Goal: Transaction & Acquisition: Purchase product/service

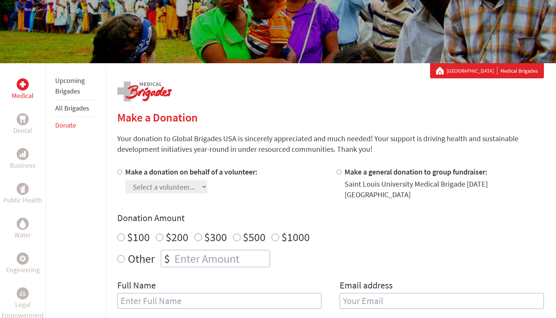
scroll to position [80, 0]
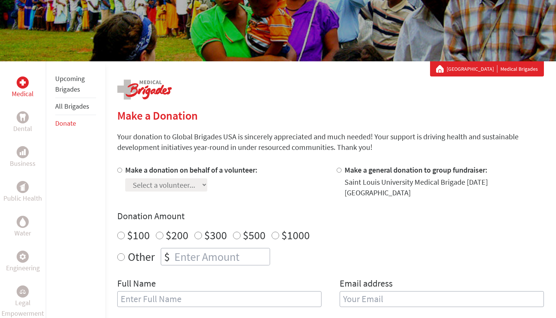
click at [119, 172] on input "Make a donation on behalf of a volunteer:" at bounding box center [119, 170] width 5 height 5
radio input "true"
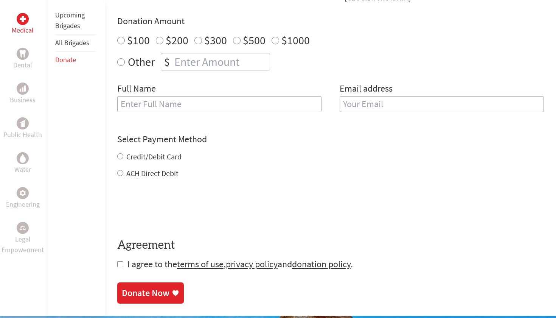
scroll to position [282, 0]
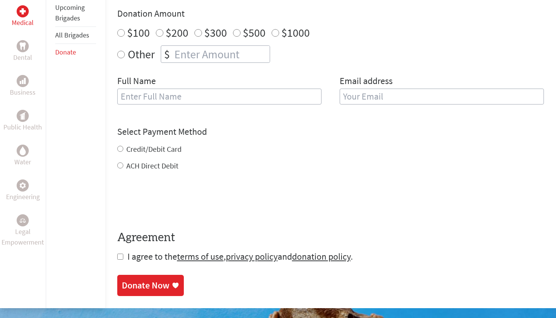
click at [120, 253] on input "checkbox" at bounding box center [120, 256] width 6 height 6
checkbox input "true"
click at [121, 146] on input "Credit/Debit Card" at bounding box center [120, 149] width 6 height 6
radio input "true"
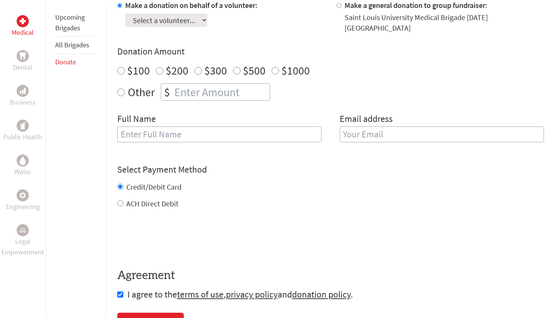
scroll to position [238, 0]
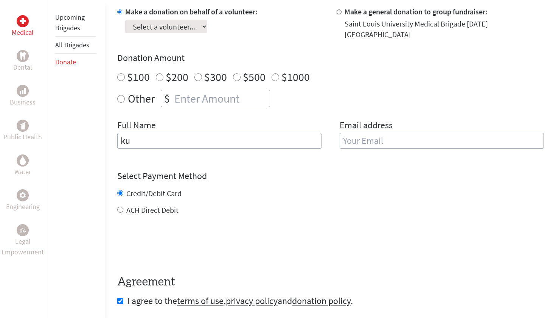
type input "k"
type input "Kurtis"
type input "u"
click at [214, 133] on input "Kurtis" at bounding box center [219, 141] width 204 height 16
type input "[PERSON_NAME]"
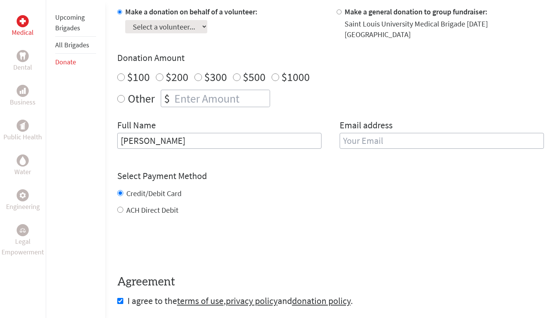
click at [355, 133] on input "email" at bounding box center [442, 141] width 204 height 16
type input "[DOMAIN_NAME][EMAIL_ADDRESS][PERSON_NAME][DOMAIN_NAME]"
click at [124, 90] on div "Other $" at bounding box center [330, 98] width 427 height 17
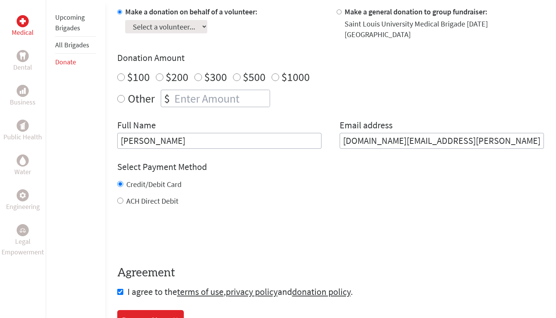
click at [119, 95] on input "Other" at bounding box center [121, 99] width 8 height 8
radio input "true"
click at [190, 92] on input "number" at bounding box center [221, 98] width 97 height 17
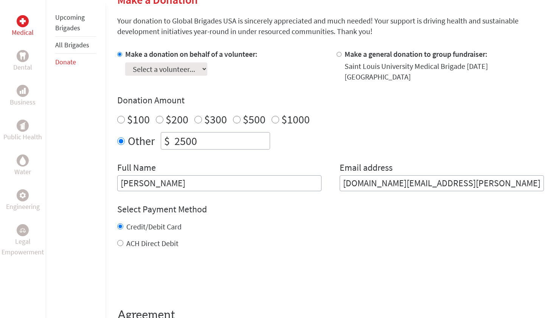
scroll to position [191, 0]
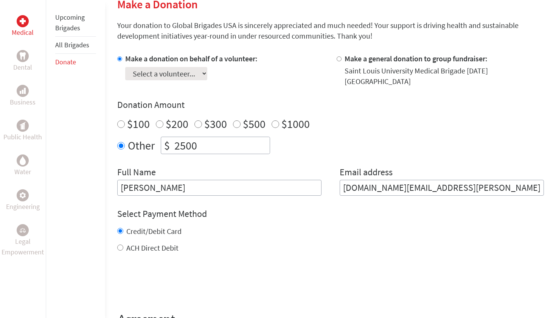
type input "2500"
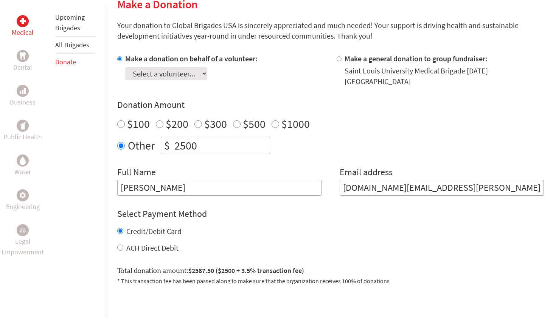
click at [271, 48] on section "Make a Donation Your donation to Global Brigades USA is sincerely appreciated a…" at bounding box center [330, 200] width 427 height 407
click at [271, 51] on section "Make a Donation Your donation to Global Brigades USA is sincerely appreciated a…" at bounding box center [330, 200] width 427 height 407
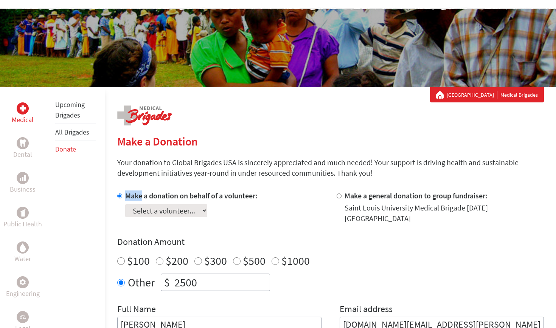
scroll to position [55, 0]
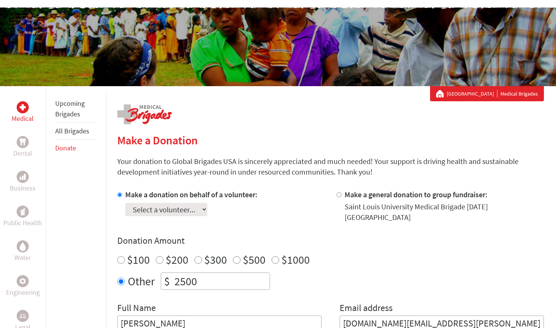
click at [292, 127] on div "Make a Donation Your donation to Global Brigades USA is sincerely appreciated a…" at bounding box center [330, 328] width 427 height 448
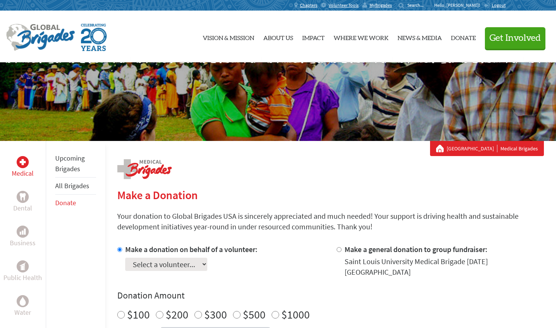
scroll to position [0, 0]
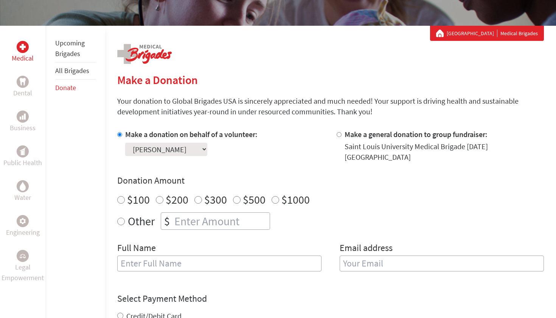
scroll to position [117, 0]
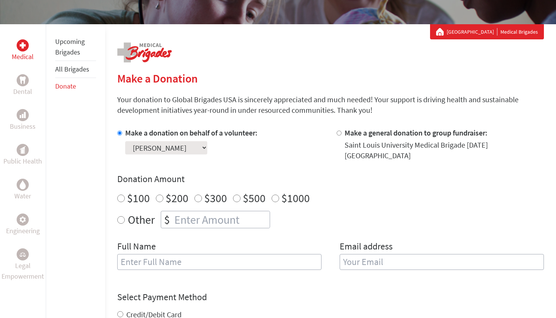
click at [122, 216] on input "Other" at bounding box center [121, 220] width 8 height 8
radio input "true"
click at [202, 211] on input "number" at bounding box center [221, 219] width 97 height 17
type input "2490"
type input "[PERSON_NAME]"
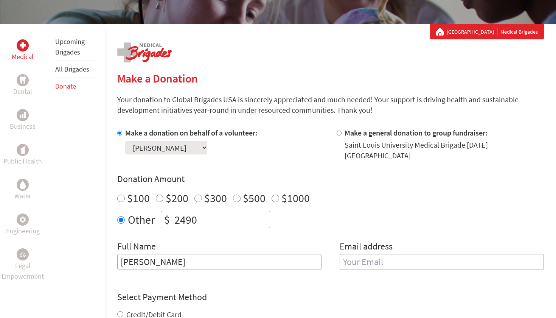
type input "s"
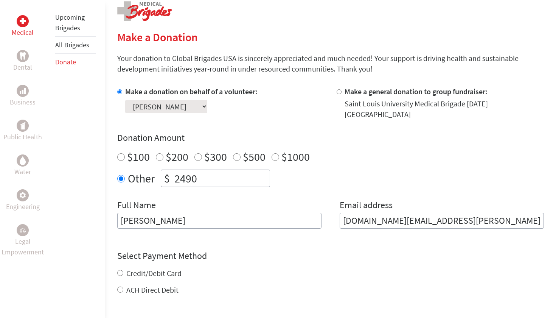
scroll to position [167, 0]
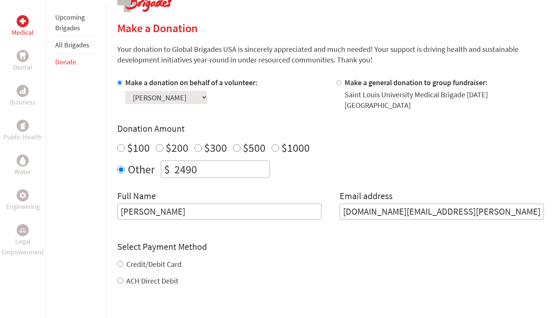
type input "[DOMAIN_NAME][EMAIL_ADDRESS][PERSON_NAME][DOMAIN_NAME]"
click at [121, 259] on div "Credit/Debit Card ACH Direct Debit" at bounding box center [330, 272] width 427 height 27
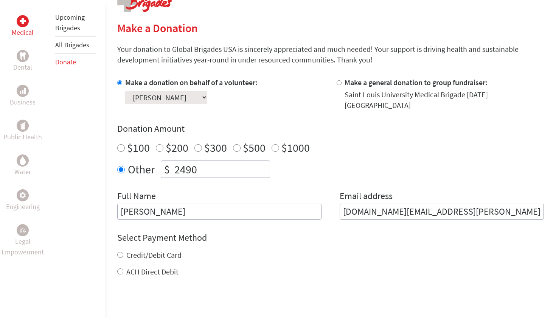
click at [121, 251] on input "Credit/Debit Card" at bounding box center [120, 254] width 6 height 6
radio input "true"
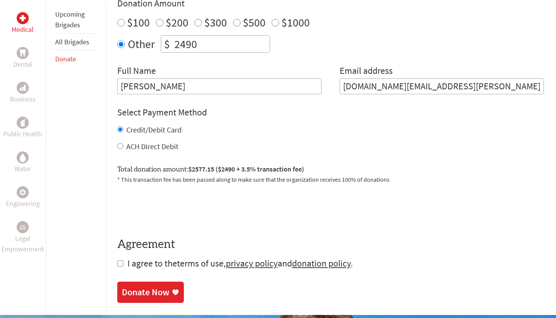
scroll to position [321, 0]
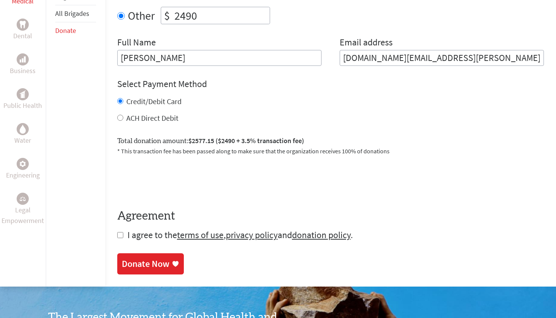
click at [118, 232] on input "checkbox" at bounding box center [120, 235] width 6 height 6
checkbox input "true"
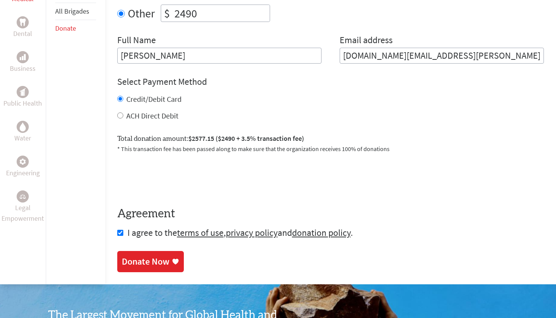
scroll to position [326, 0]
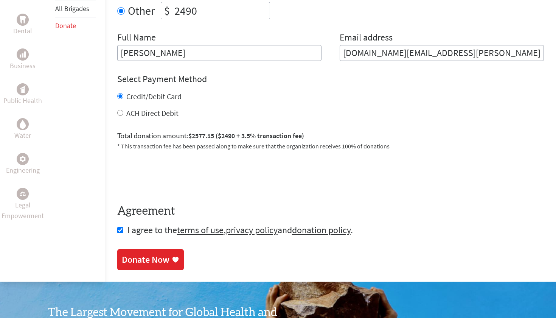
click at [166, 253] on div "Donate Now" at bounding box center [146, 259] width 48 height 12
